Goal: Check status

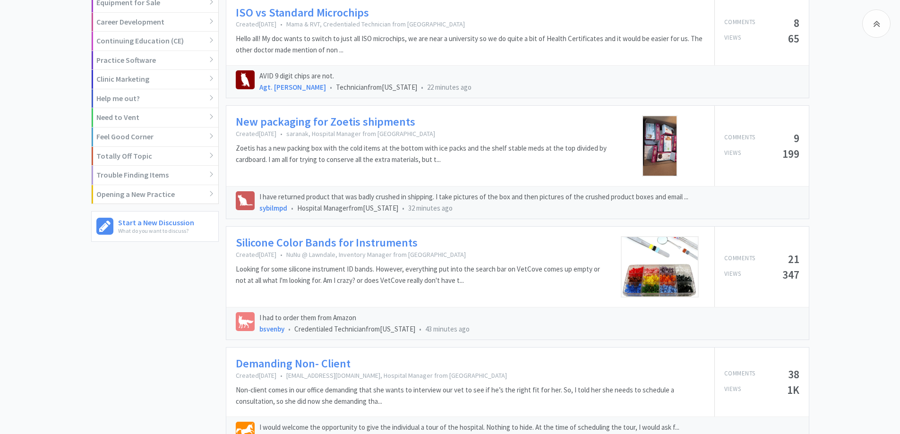
scroll to position [472, 0]
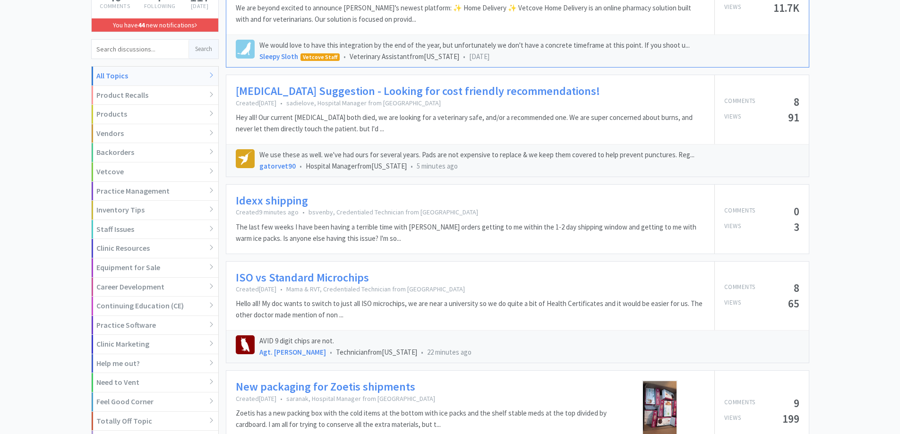
scroll to position [0, 0]
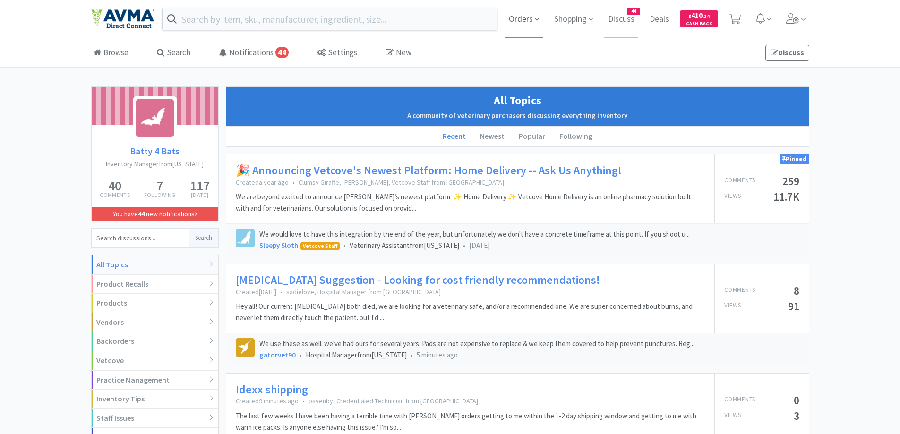
click at [524, 23] on span "Orders" at bounding box center [524, 19] width 38 height 38
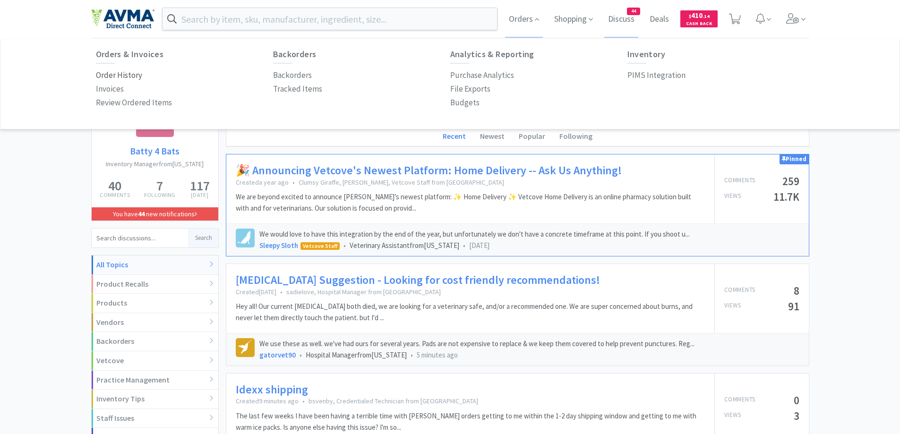
click at [116, 76] on p "Order History" at bounding box center [119, 75] width 46 height 13
